Goal: Find specific page/section: Find specific page/section

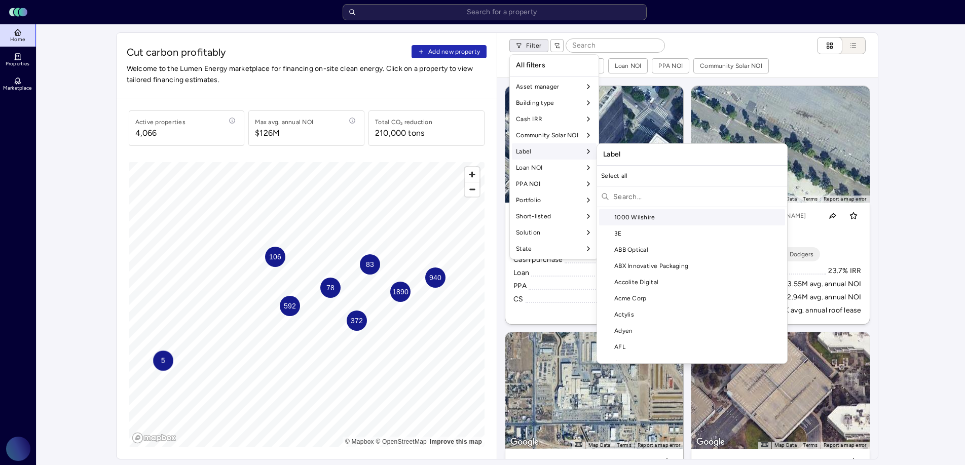
click at [630, 192] on input "text" at bounding box center [698, 197] width 170 height 16
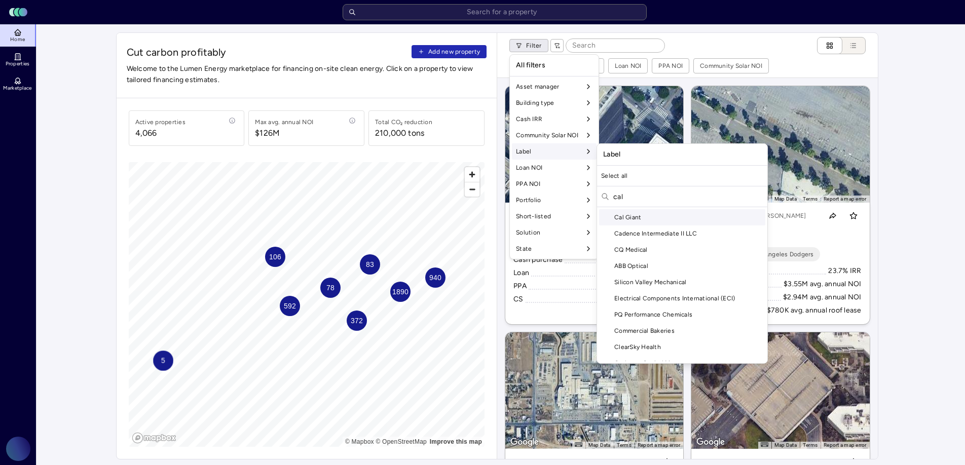
type input "cal"
click at [699, 220] on div "Cal Giant" at bounding box center [682, 217] width 166 height 16
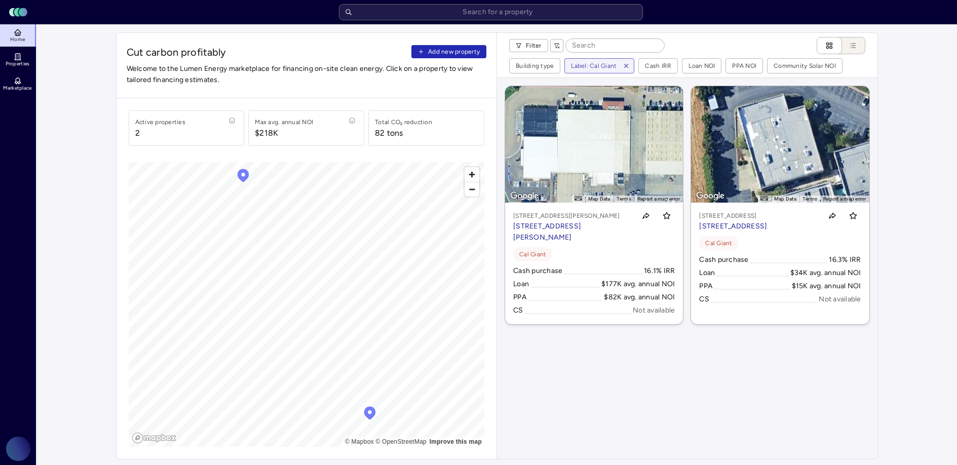
click at [624, 64] on icon "button" at bounding box center [626, 65] width 7 height 7
